Goal: Task Accomplishment & Management: Manage account settings

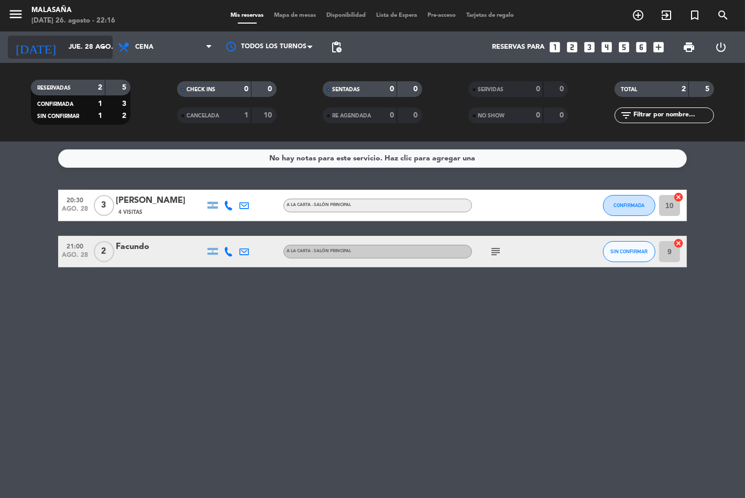
click at [81, 53] on input "jue. 28 ago." at bounding box center [108, 47] width 91 height 19
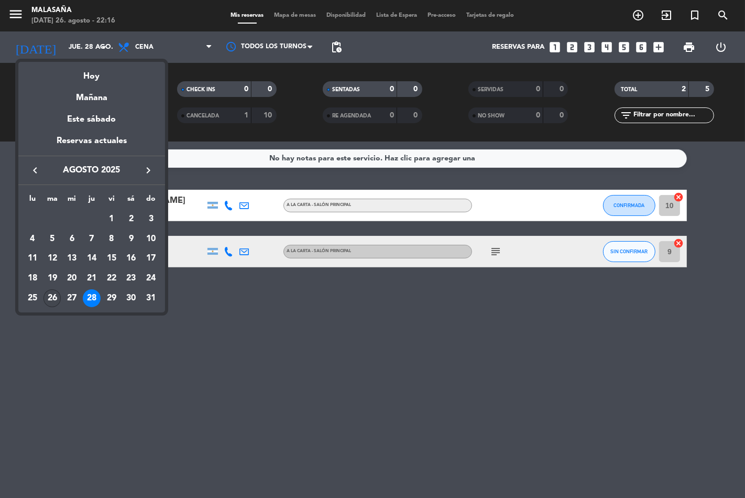
click at [57, 300] on div "26" at bounding box center [53, 298] width 18 height 18
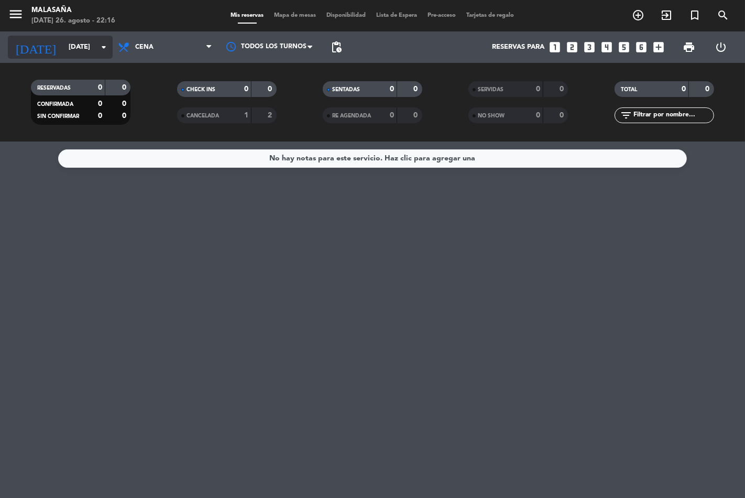
click at [74, 50] on input "[DATE]" at bounding box center [108, 47] width 91 height 19
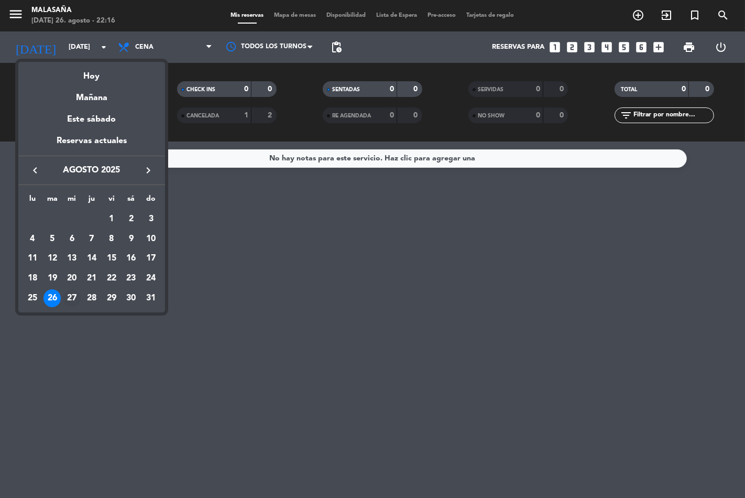
click at [74, 292] on div "27" at bounding box center [72, 298] width 18 height 18
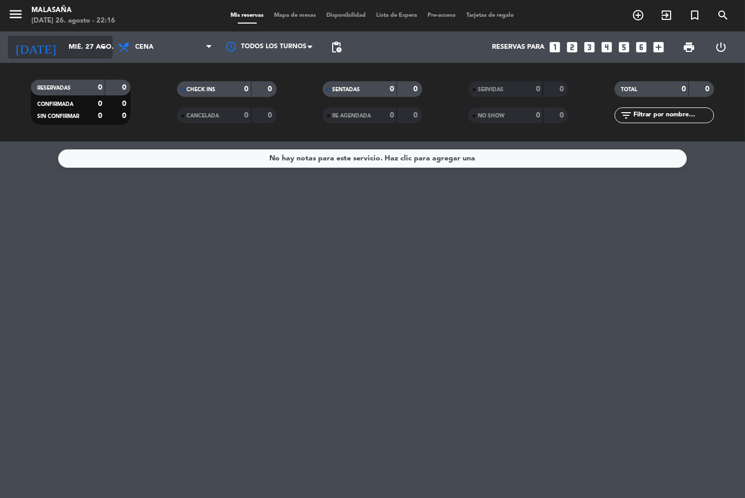
click at [67, 49] on input "mié. 27 ago." at bounding box center [108, 47] width 91 height 19
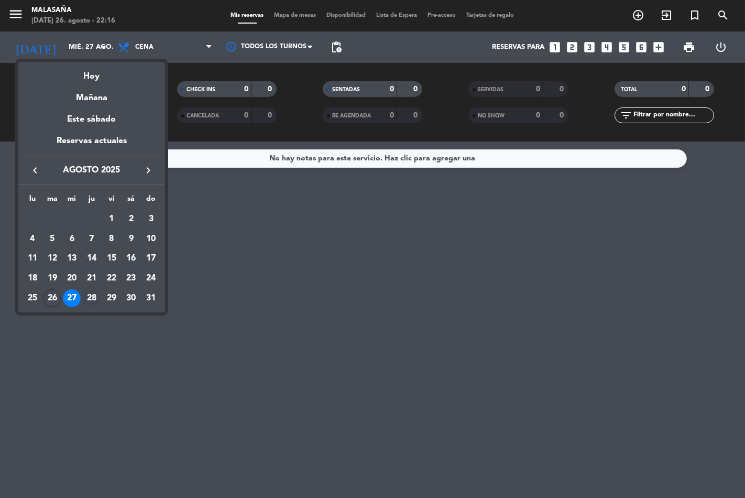
click at [93, 304] on div "28" at bounding box center [92, 298] width 18 height 18
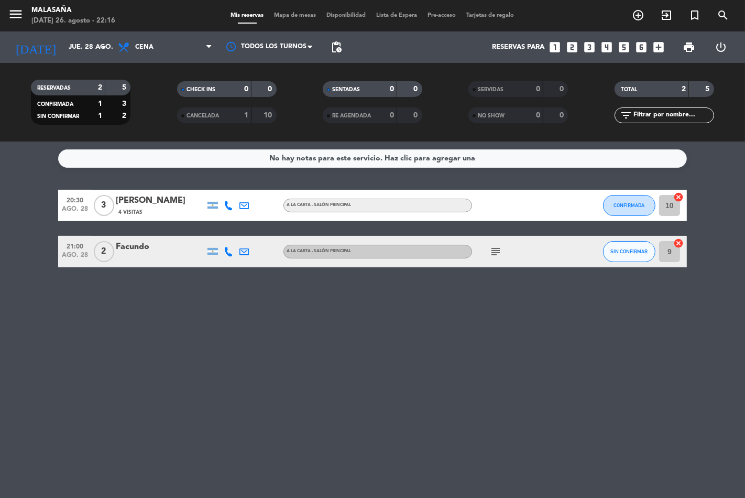
click at [494, 253] on icon "subject" at bounding box center [496, 251] width 13 height 13
click at [568, 323] on div "No hay notas para este servicio. Haz clic para agregar una 20:30 [DATE] 3 [PERS…" at bounding box center [372, 320] width 745 height 356
click at [496, 253] on icon "subject" at bounding box center [496, 251] width 13 height 13
click at [72, 50] on input "jue. 28 ago." at bounding box center [108, 47] width 91 height 19
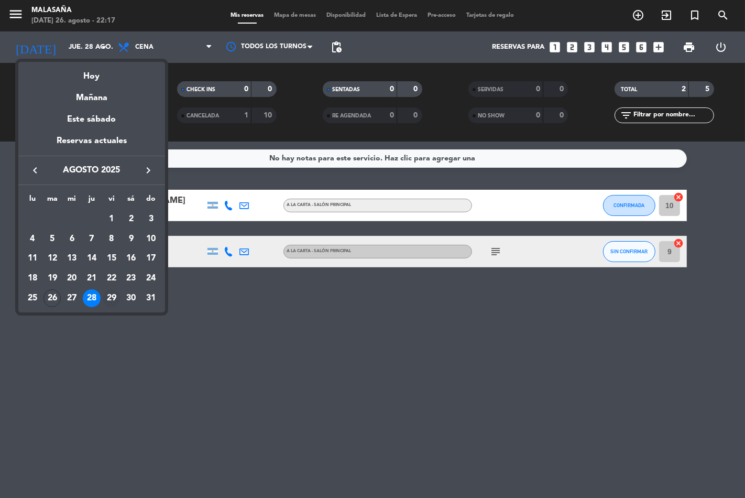
click at [111, 297] on div "29" at bounding box center [112, 298] width 18 height 18
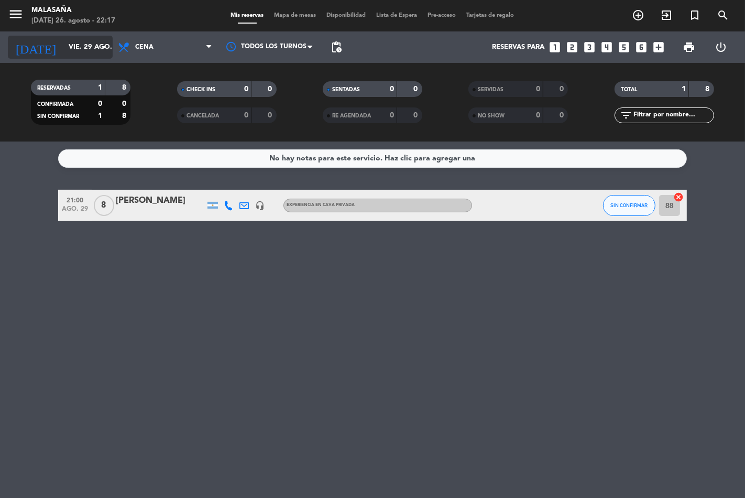
click at [82, 46] on input "vie. 29 ago." at bounding box center [108, 47] width 91 height 19
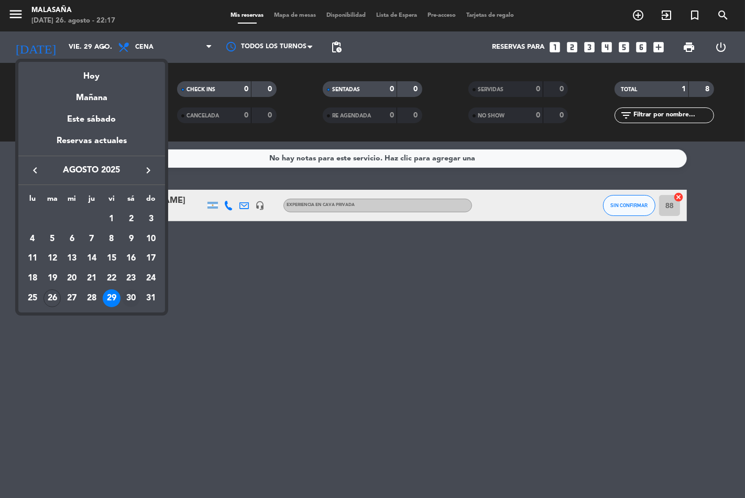
click at [133, 299] on div "30" at bounding box center [131, 298] width 18 height 18
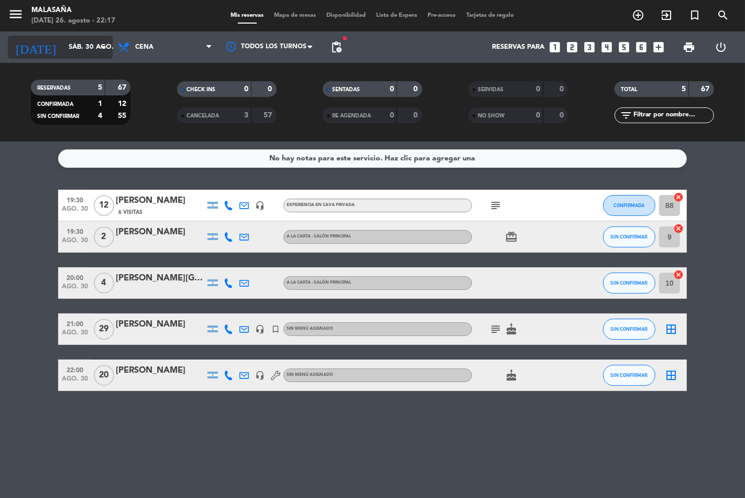
click at [63, 38] on input "sáb. 30 ago." at bounding box center [108, 47] width 91 height 19
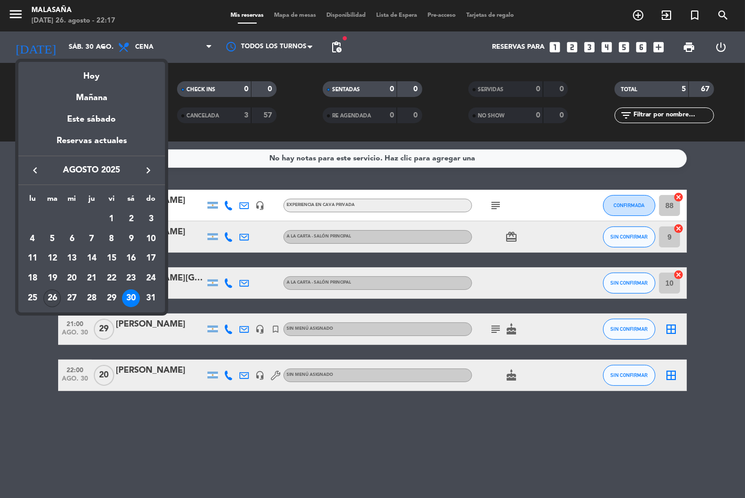
click at [58, 300] on div "26" at bounding box center [53, 298] width 18 height 18
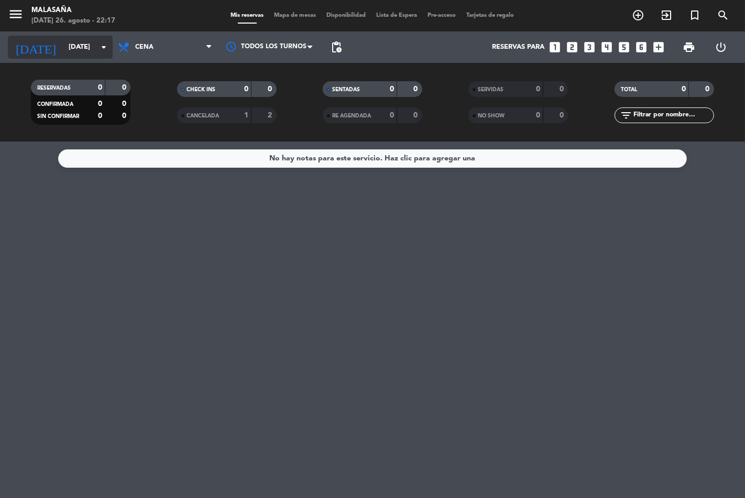
click at [63, 43] on input "[DATE]" at bounding box center [108, 47] width 91 height 19
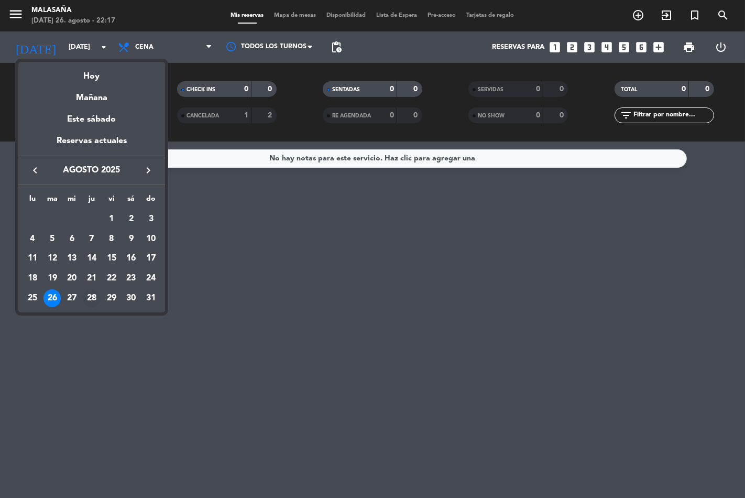
click at [93, 298] on div "28" at bounding box center [92, 298] width 18 height 18
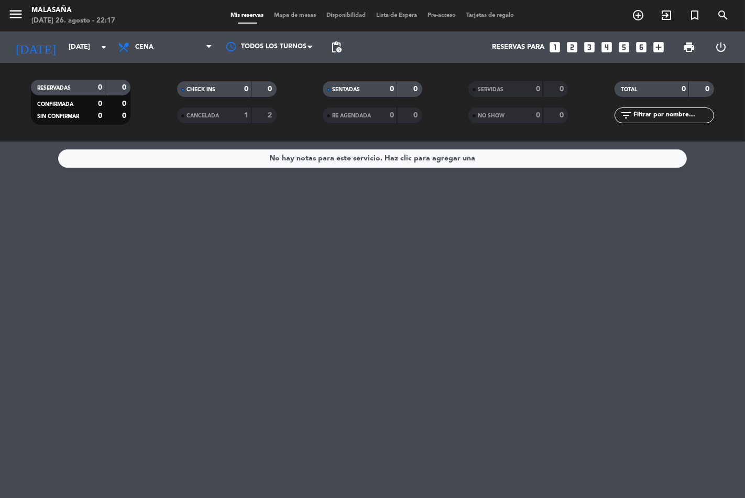
type input "jue. 28 ago."
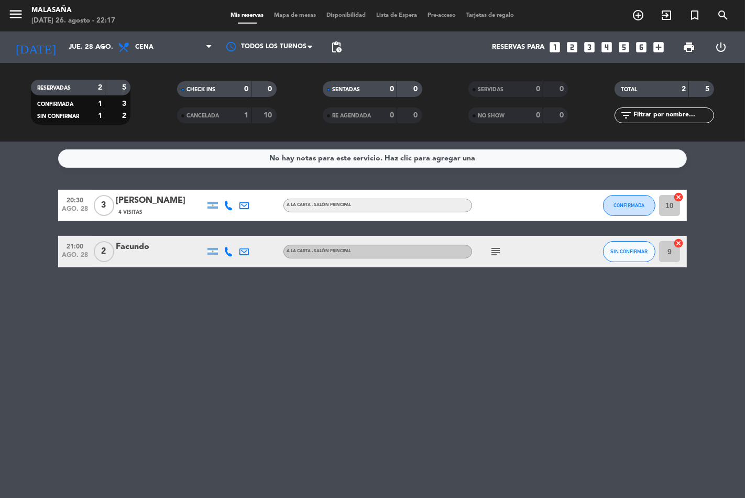
click at [157, 202] on div "[PERSON_NAME]" at bounding box center [160, 201] width 89 height 14
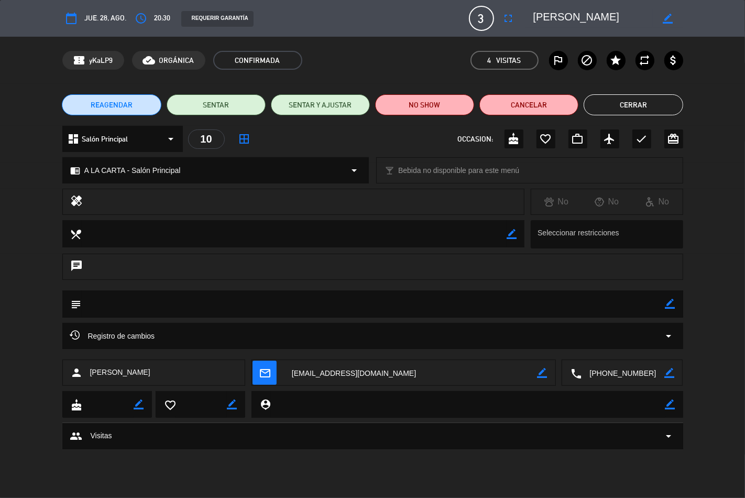
drag, startPoint x: 157, startPoint y: 202, endPoint x: 0, endPoint y: 241, distance: 162.0
click at [0, 241] on div "local_dining border_color Seleccionar restricciones" at bounding box center [372, 237] width 745 height 34
